Goal: Contribute content: Contribute content

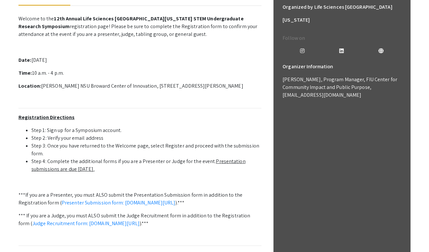
scroll to position [179, 0]
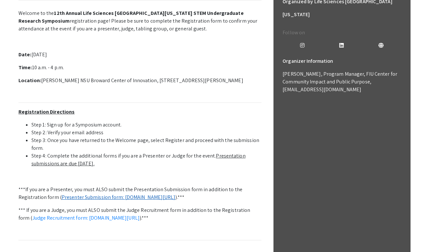
click at [93, 196] on link "Presenter Submission form: [DOMAIN_NAME][URL]" at bounding box center [119, 197] width 114 height 7
click at [100, 162] on u "Presentation submissions are due [DATE]." at bounding box center [138, 160] width 214 height 15
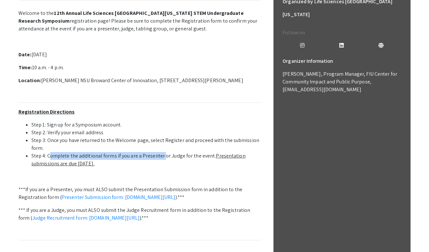
drag, startPoint x: 51, startPoint y: 155, endPoint x: 162, endPoint y: 155, distance: 111.4
click at [162, 155] on li "Step 4: Complete the additional forms if you are a Presenter or Judge for the e…" at bounding box center [146, 160] width 230 height 16
click at [182, 152] on li "Step 4: Complete the additional forms if you are a Presenter or Judge for the e…" at bounding box center [146, 160] width 230 height 16
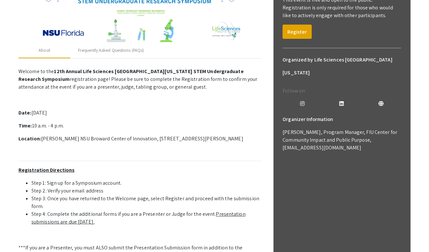
scroll to position [95, 0]
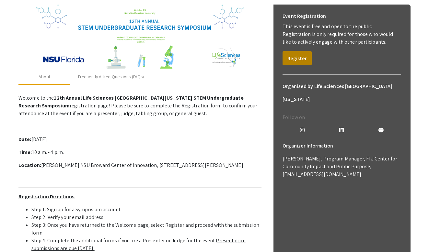
click at [293, 63] on button "Register" at bounding box center [296, 58] width 29 height 14
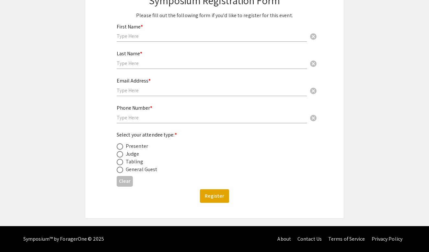
scroll to position [83, 0]
type input "Sanjay"
click at [139, 59] on div "Last Name * cancel" at bounding box center [212, 56] width 190 height 25
type input "Mothkur"
click at [180, 96] on div "Email Address * cancel" at bounding box center [212, 84] width 190 height 25
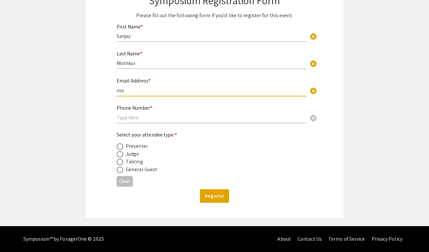
type input "m"
type input "[EMAIL_ADDRESS][DOMAIN_NAME]"
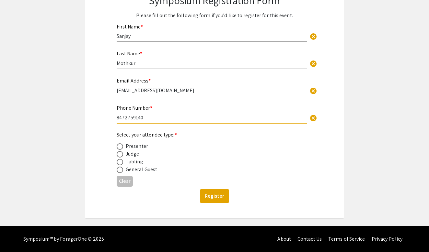
type input "8472759140"
click at [204, 149] on div "Presenter" at bounding box center [209, 147] width 185 height 8
click at [131, 119] on input "8472759140" at bounding box center [212, 117] width 190 height 7
click at [133, 147] on div "Presenter" at bounding box center [137, 147] width 22 height 8
click at [120, 145] on span at bounding box center [120, 147] width 6 height 6
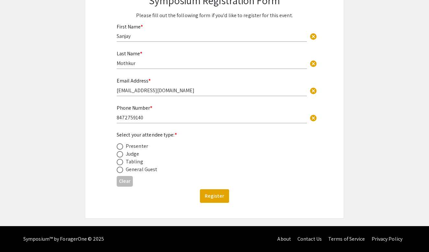
click at [120, 145] on input "radio" at bounding box center [120, 147] width 6 height 6
radio input "true"
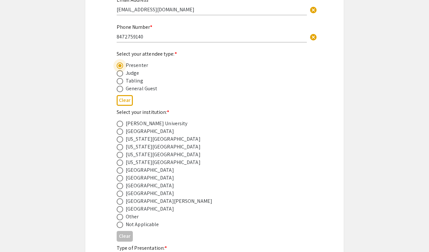
scroll to position [195, 0]
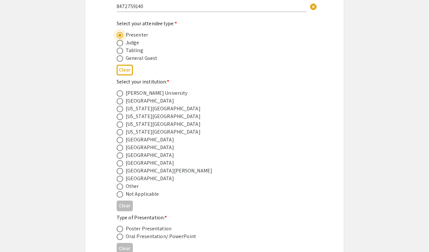
click at [121, 155] on span at bounding box center [120, 156] width 6 height 6
click at [121, 155] on input "radio" at bounding box center [120, 156] width 6 height 6
radio input "true"
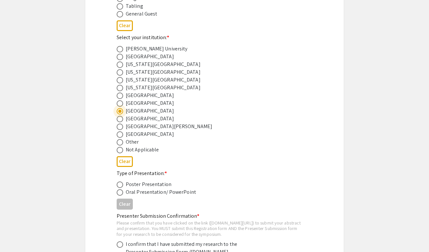
scroll to position [262, 0]
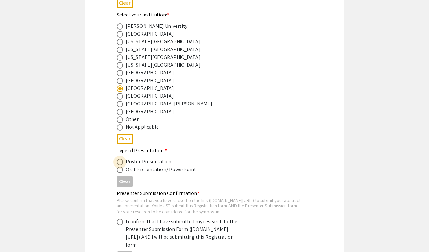
click at [120, 162] on span at bounding box center [120, 162] width 6 height 6
click at [120, 162] on input "radio" at bounding box center [120, 162] width 6 height 6
radio input "true"
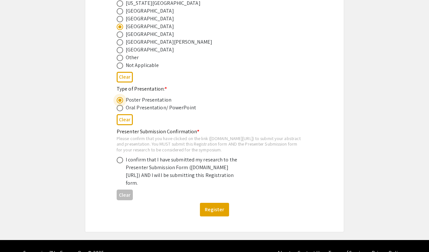
scroll to position [325, 0]
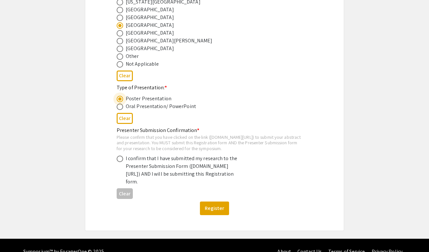
click at [118, 162] on span at bounding box center [120, 159] width 6 height 6
click at [118, 162] on input "radio" at bounding box center [120, 159] width 6 height 6
radio input "true"
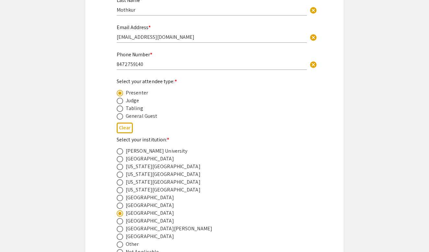
scroll to position [73, 0]
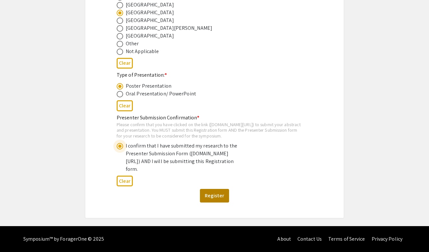
click at [219, 195] on button "Register" at bounding box center [214, 196] width 29 height 14
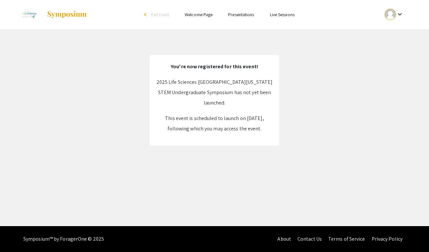
scroll to position [0, 0]
click at [400, 13] on mat-icon "keyboard_arrow_down" at bounding box center [400, 14] width 8 height 8
click at [390, 50] on button "My Submissions" at bounding box center [398, 48] width 40 height 16
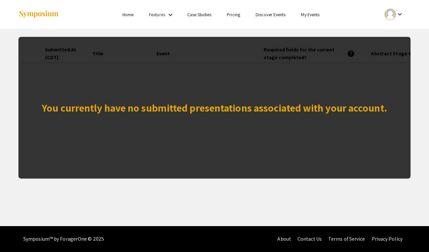
click at [159, 16] on link "Features" at bounding box center [157, 15] width 16 height 6
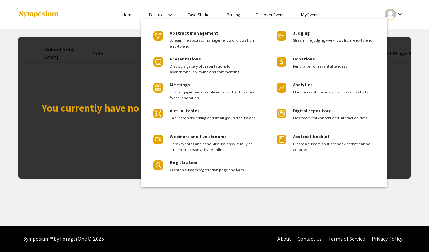
click at [205, 16] on div at bounding box center [214, 126] width 429 height 252
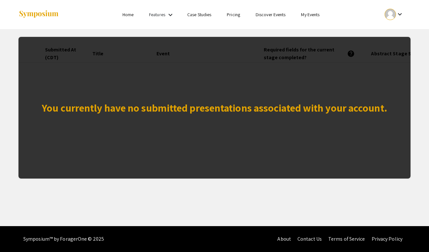
click at [307, 13] on link "My Events" at bounding box center [310, 15] width 18 height 6
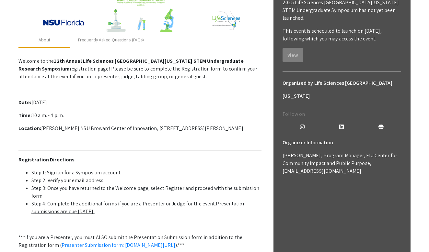
scroll to position [237, 0]
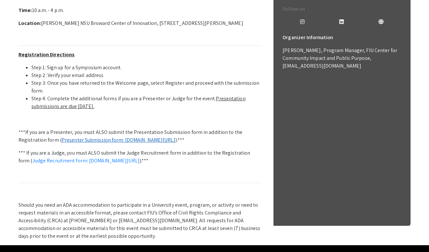
click at [113, 142] on link "Presenter Submission form: symposium.foragerone.com/lssfsymposium2025/submission" at bounding box center [119, 140] width 114 height 7
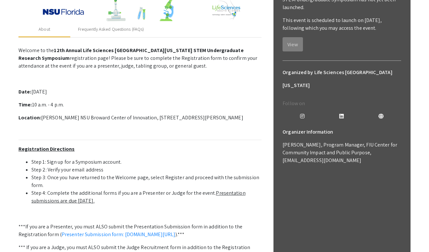
scroll to position [134, 0]
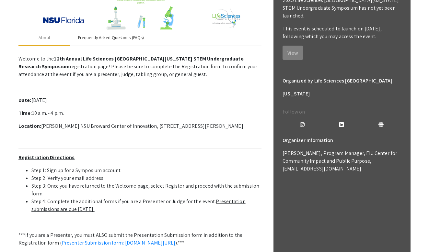
click at [110, 38] on div "Frequently Asked Questions (FAQs)" at bounding box center [111, 37] width 66 height 7
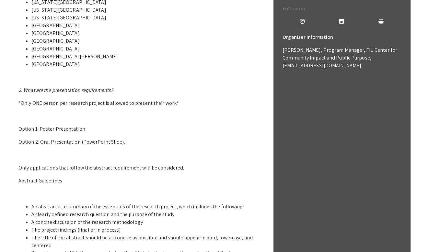
scroll to position [290, 0]
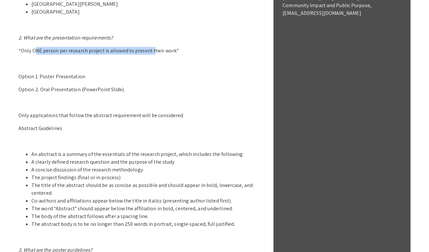
drag, startPoint x: 34, startPoint y: 51, endPoint x: 152, endPoint y: 51, distance: 118.2
click at [152, 51] on p "*Only ONE person per research project is allowed to present their work*" at bounding box center [139, 51] width 243 height 8
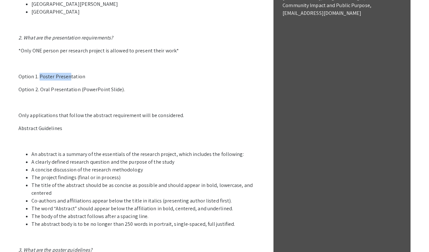
drag, startPoint x: 53, startPoint y: 76, endPoint x: 70, endPoint y: 76, distance: 16.5
click at [70, 76] on p "Option 1. Poster Presentation" at bounding box center [139, 77] width 243 height 8
drag, startPoint x: 40, startPoint y: 89, endPoint x: 82, endPoint y: 89, distance: 41.1
click at [82, 89] on p "Option 2. Oral Presentation (PowerPoint Slide)." at bounding box center [139, 90] width 243 height 8
click at [72, 91] on p "Option 2. Oral Presentation (PowerPoint Slide)." at bounding box center [139, 90] width 243 height 8
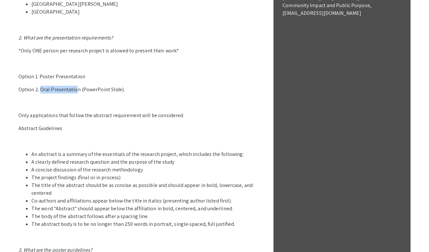
drag, startPoint x: 75, startPoint y: 90, endPoint x: 40, endPoint y: 90, distance: 34.3
click at [40, 90] on p "Option 2. Oral Presentation (PowerPoint Slide)." at bounding box center [139, 90] width 243 height 8
click at [29, 90] on p "Option 2. Oral Presentation (PowerPoint Slide)." at bounding box center [139, 90] width 243 height 8
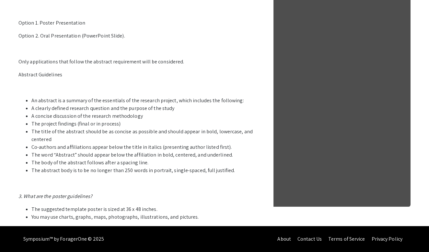
scroll to position [343, 0]
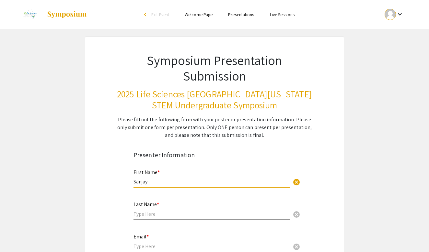
type input "Sanjay"
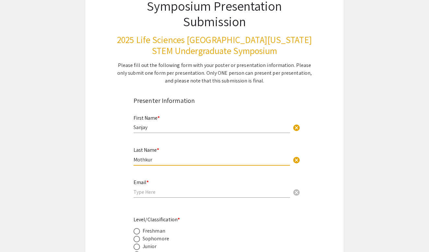
scroll to position [81, 0]
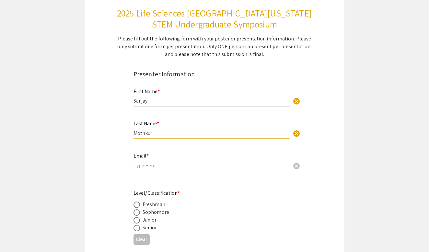
type input "Mothkur"
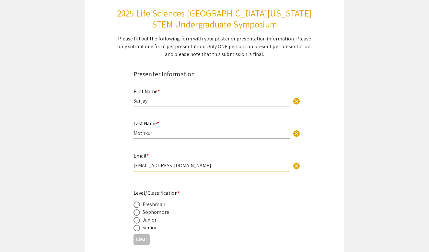
type input "[EMAIL_ADDRESS][DOMAIN_NAME]"
click at [137, 213] on span at bounding box center [136, 213] width 6 height 6
click at [137, 213] on input "radio" at bounding box center [136, 213] width 6 height 6
radio input "true"
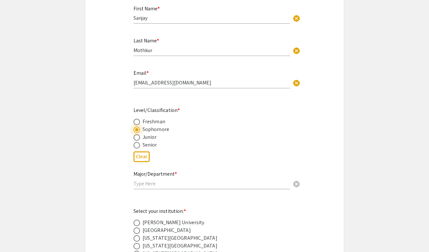
scroll to position [183, 0]
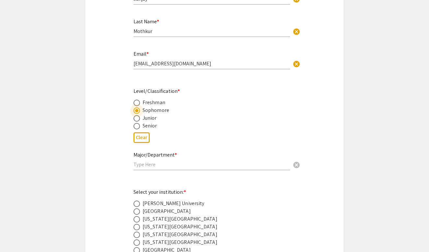
click at [158, 167] on input "text" at bounding box center [211, 164] width 156 height 7
type input "Neuroscience"
click at [216, 190] on div "Select your institution: * Barry University Broward College Florida Atlantic Un…" at bounding box center [209, 241] width 152 height 105
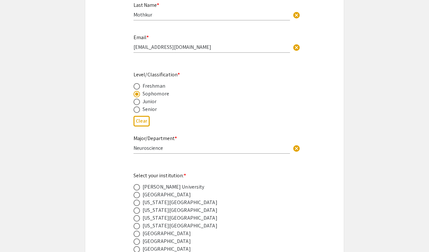
scroll to position [233, 0]
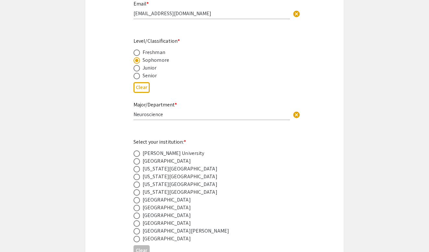
click at [138, 216] on span at bounding box center [136, 216] width 6 height 6
click at [138, 216] on input "radio" at bounding box center [136, 216] width 6 height 6
radio input "true"
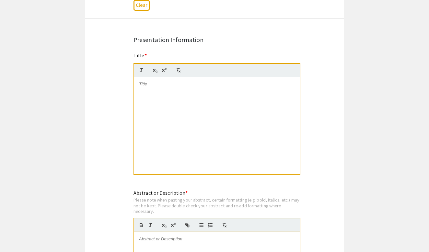
scroll to position [499, 0]
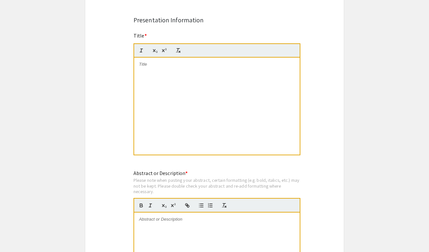
click at [177, 103] on div at bounding box center [217, 106] width 166 height 97
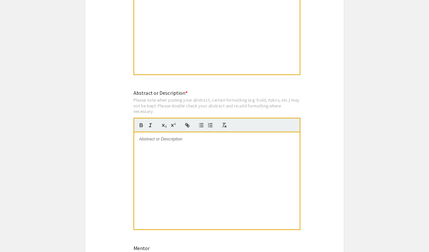
scroll to position [583, 0]
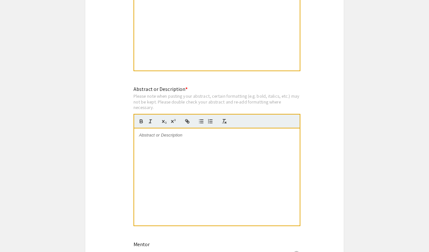
click at [210, 153] on div at bounding box center [217, 177] width 166 height 97
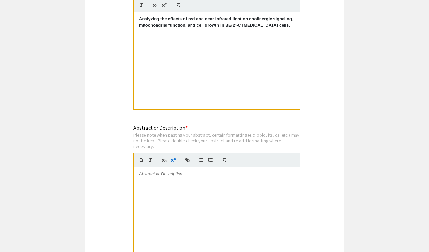
scroll to position [562, 0]
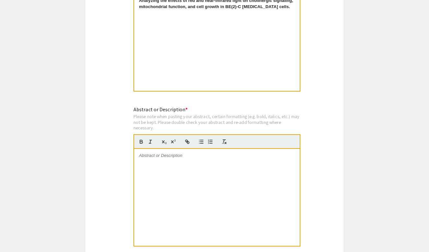
click at [166, 165] on div at bounding box center [217, 197] width 166 height 97
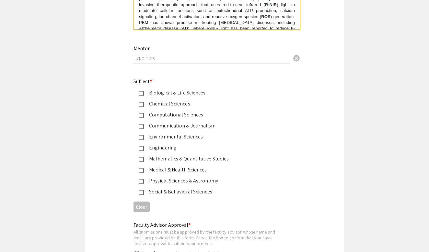
scroll to position [783, 0]
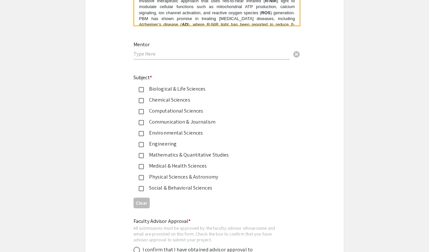
click at [156, 57] on input "text" at bounding box center [211, 54] width 156 height 7
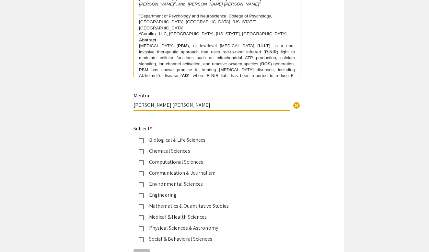
scroll to position [739, 0]
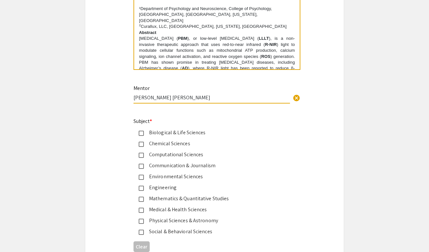
type input "Dr. Mohammad Golam Sabbir"
click at [142, 133] on mat-pseudo-checkbox at bounding box center [141, 133] width 5 height 5
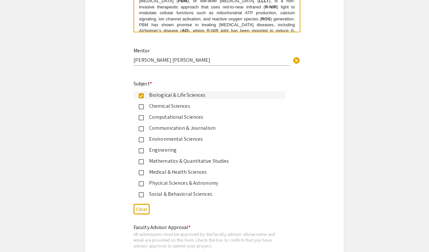
scroll to position [782, 0]
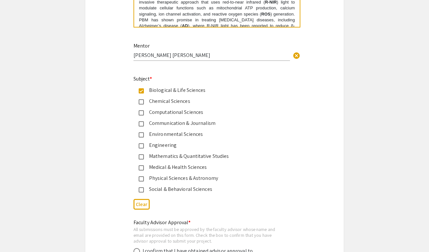
click at [181, 166] on div "Medical & Health Sciences" at bounding box center [212, 168] width 136 height 8
click at [141, 89] on mat-pseudo-checkbox at bounding box center [141, 90] width 5 height 5
click at [145, 91] on div "Biological & Life Sciences" at bounding box center [212, 90] width 136 height 8
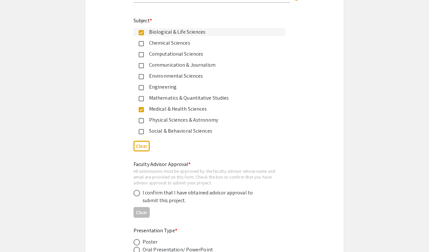
scroll to position [851, 0]
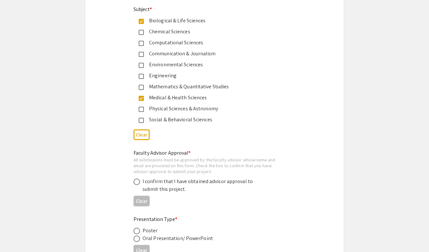
click at [139, 182] on span at bounding box center [136, 182] width 6 height 6
click at [139, 182] on input "radio" at bounding box center [136, 182] width 6 height 6
radio input "true"
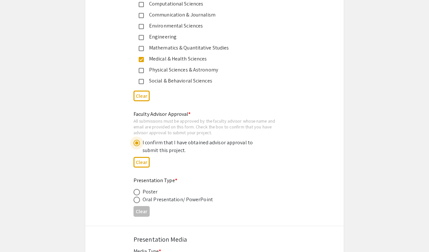
scroll to position [897, 0]
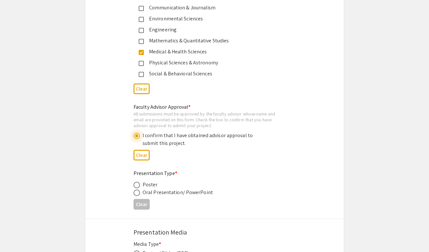
click at [145, 185] on div "Poster" at bounding box center [150, 185] width 15 height 8
click at [138, 185] on span at bounding box center [136, 185] width 6 height 6
click at [138, 185] on input "radio" at bounding box center [136, 185] width 6 height 6
radio input "true"
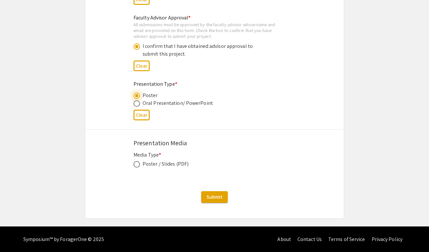
scroll to position [986, 0]
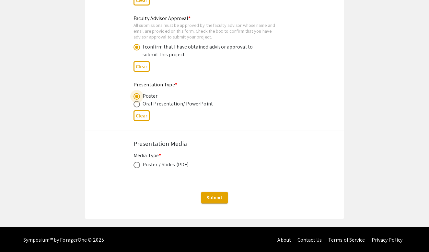
click at [138, 165] on span at bounding box center [136, 165] width 6 height 6
click at [138, 165] on input "radio" at bounding box center [136, 165] width 6 height 6
radio input "true"
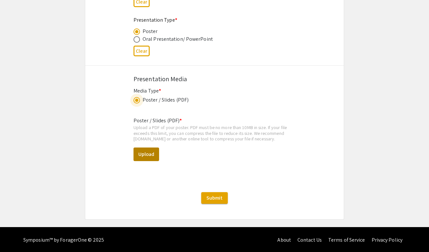
scroll to position [1051, 0]
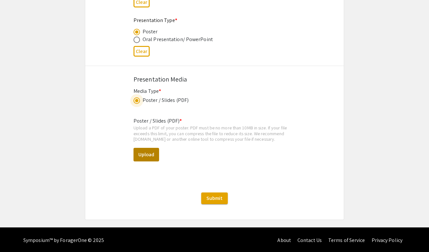
click at [146, 151] on button "Upload" at bounding box center [146, 155] width 26 height 14
click at [142, 153] on button "Upload" at bounding box center [146, 155] width 26 height 14
click at [158, 156] on button "Upload" at bounding box center [146, 155] width 26 height 14
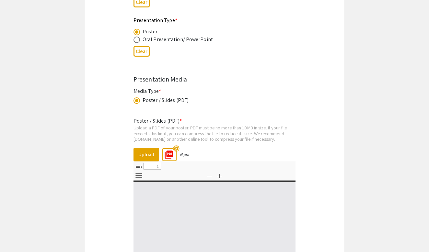
select select "custom"
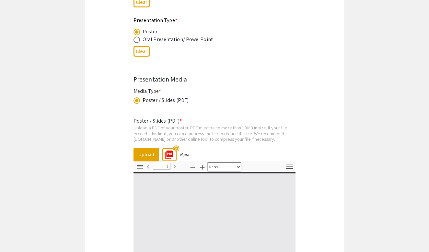
type input "0"
select select "custom"
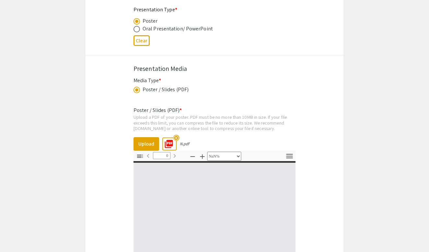
scroll to position [1062, 0]
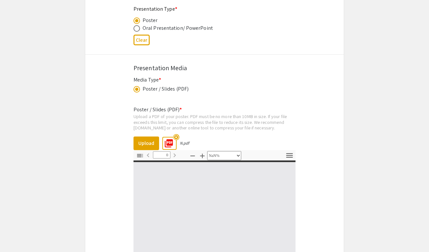
type input "1"
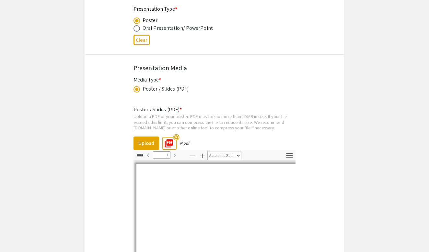
select select "auto"
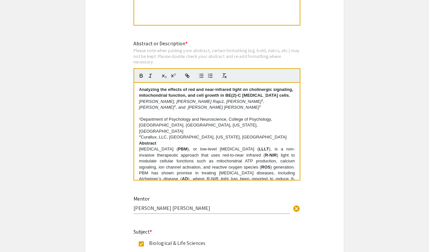
scroll to position [627, 0]
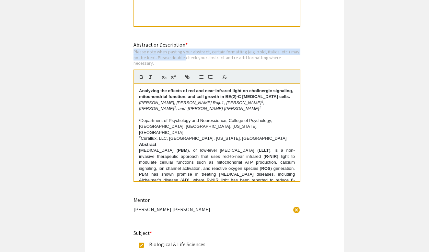
drag, startPoint x: 134, startPoint y: 52, endPoint x: 195, endPoint y: 59, distance: 61.7
click at [195, 59] on div "Please note when pasting your abstract, certain formatting (e.g. bold, italics,…" at bounding box center [216, 57] width 167 height 17
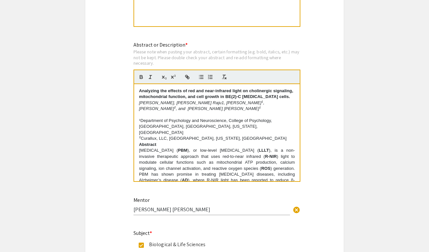
click at [210, 60] on div "Please note when pasting your abstract, certain formatting (e.g. bold, italics,…" at bounding box center [216, 57] width 167 height 17
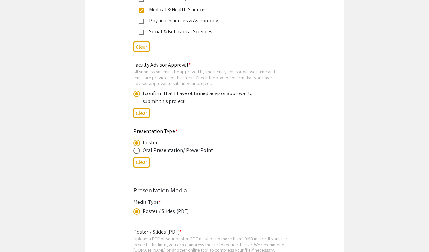
scroll to position [976, 0]
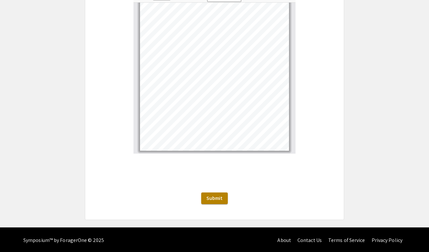
click at [219, 195] on span "Submit" at bounding box center [214, 198] width 16 height 7
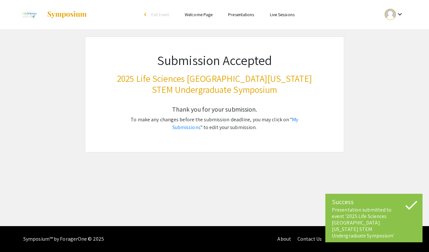
scroll to position [0, 0]
click at [293, 116] on link "My Submissions" at bounding box center [235, 123] width 126 height 15
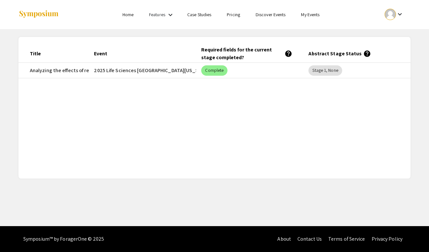
scroll to position [0, 63]
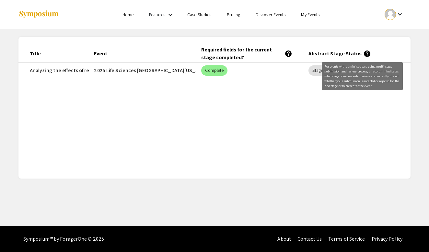
click at [363, 55] on mat-icon "help" at bounding box center [367, 54] width 8 height 8
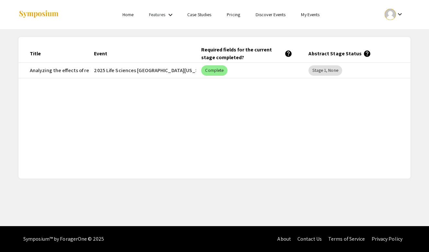
click at [363, 55] on mat-icon "help" at bounding box center [367, 54] width 8 height 8
click at [323, 71] on mat-chip "Stage 1, None" at bounding box center [324, 70] width 33 height 10
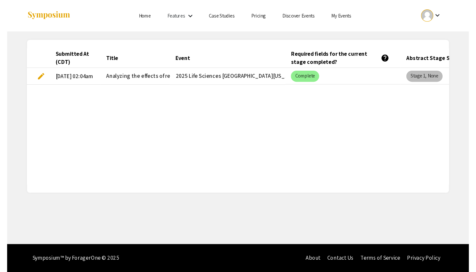
scroll to position [0, 0]
